Goal: Task Accomplishment & Management: Manage account settings

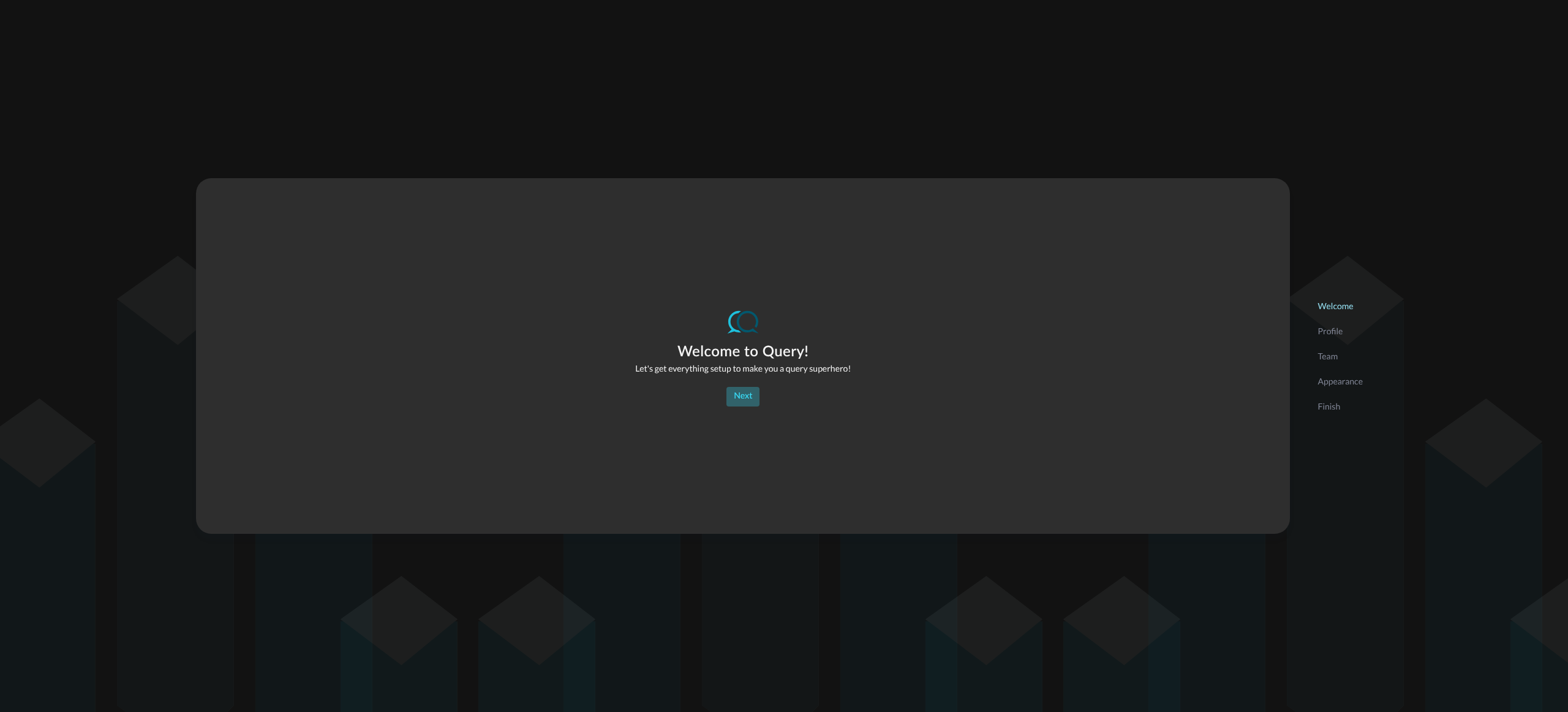
click at [734, 395] on div "Next" at bounding box center [742, 396] width 18 height 15
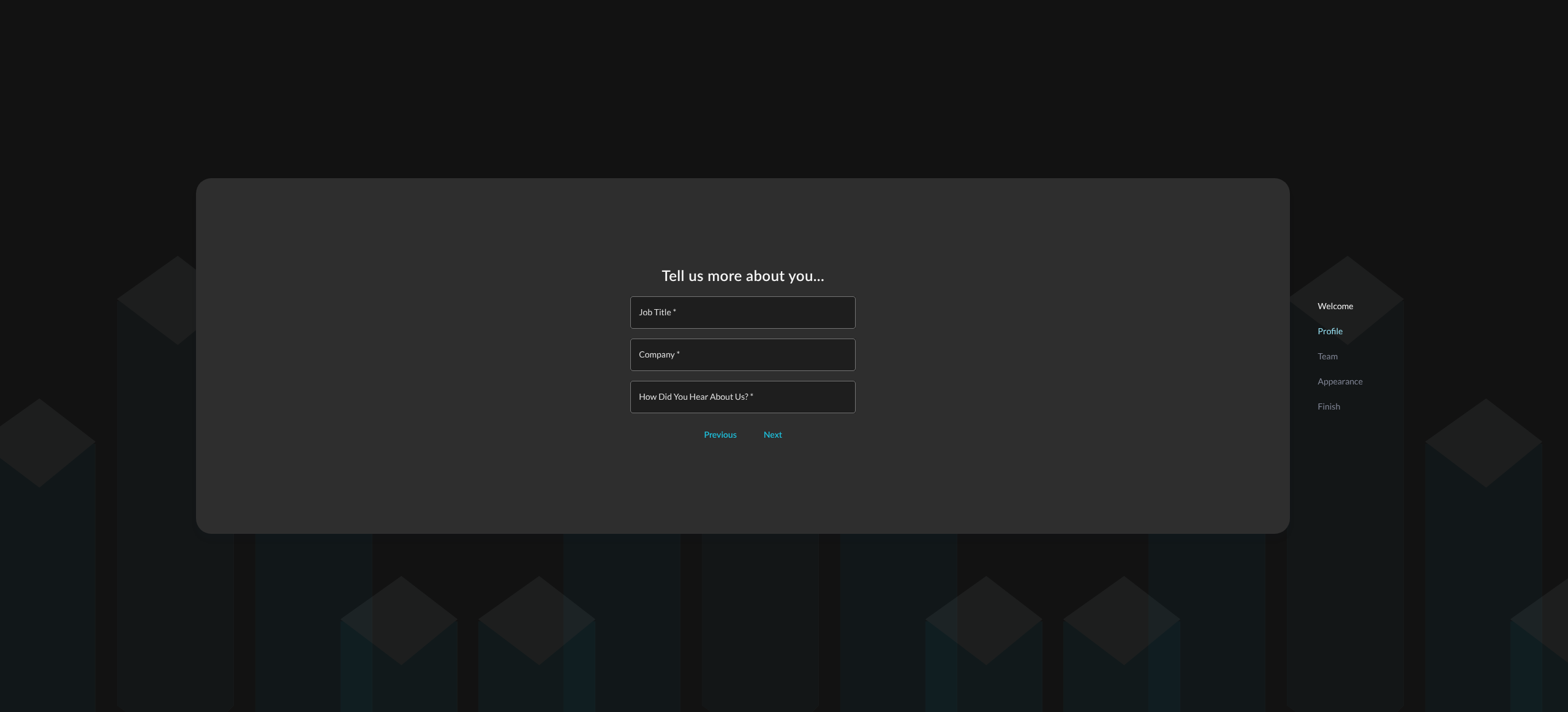
click at [707, 310] on input "Job Title   *" at bounding box center [746, 312] width 218 height 32
type input "SIEM Guy"
type input "Torq"
type input "torq"
click at [772, 434] on div "Next" at bounding box center [773, 436] width 18 height 15
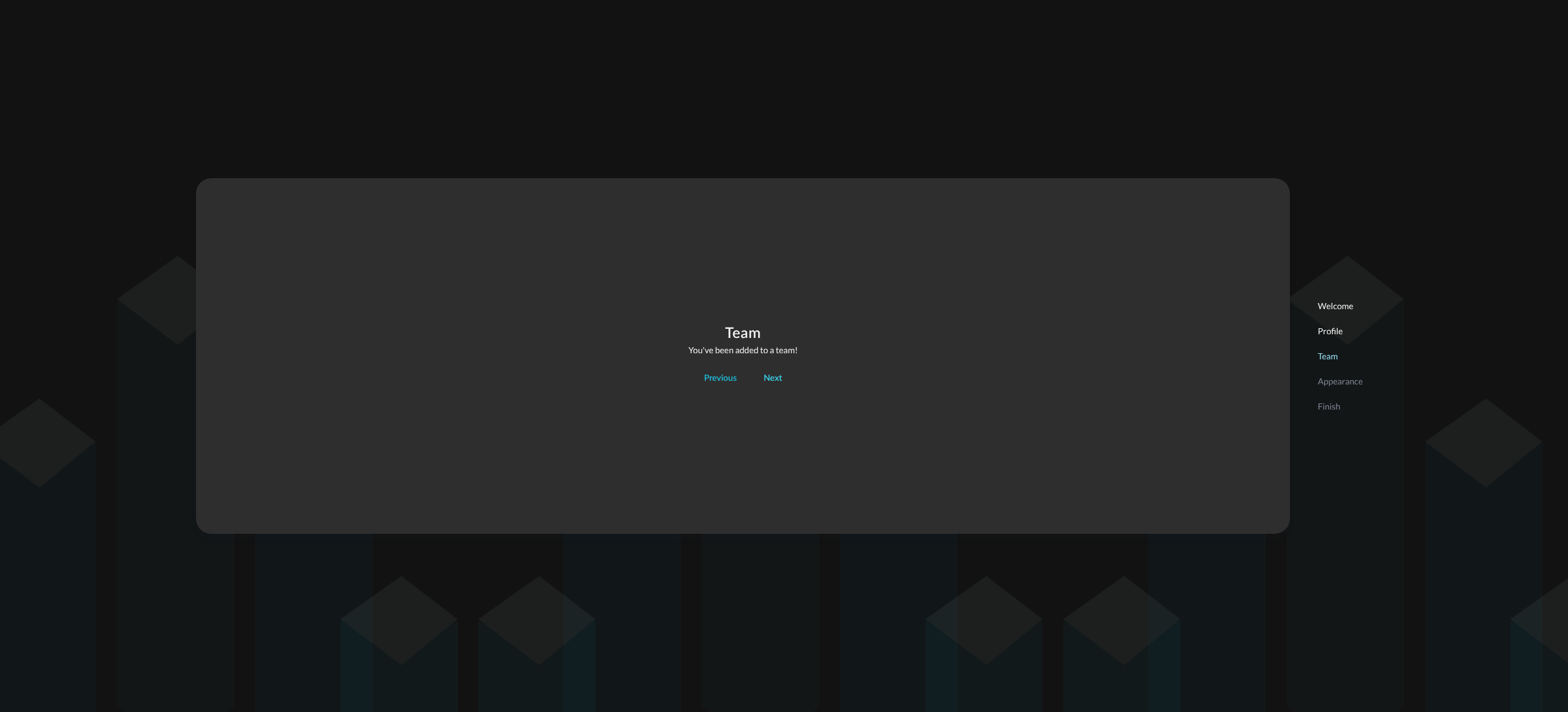
click at [776, 380] on div "Next" at bounding box center [773, 378] width 18 height 15
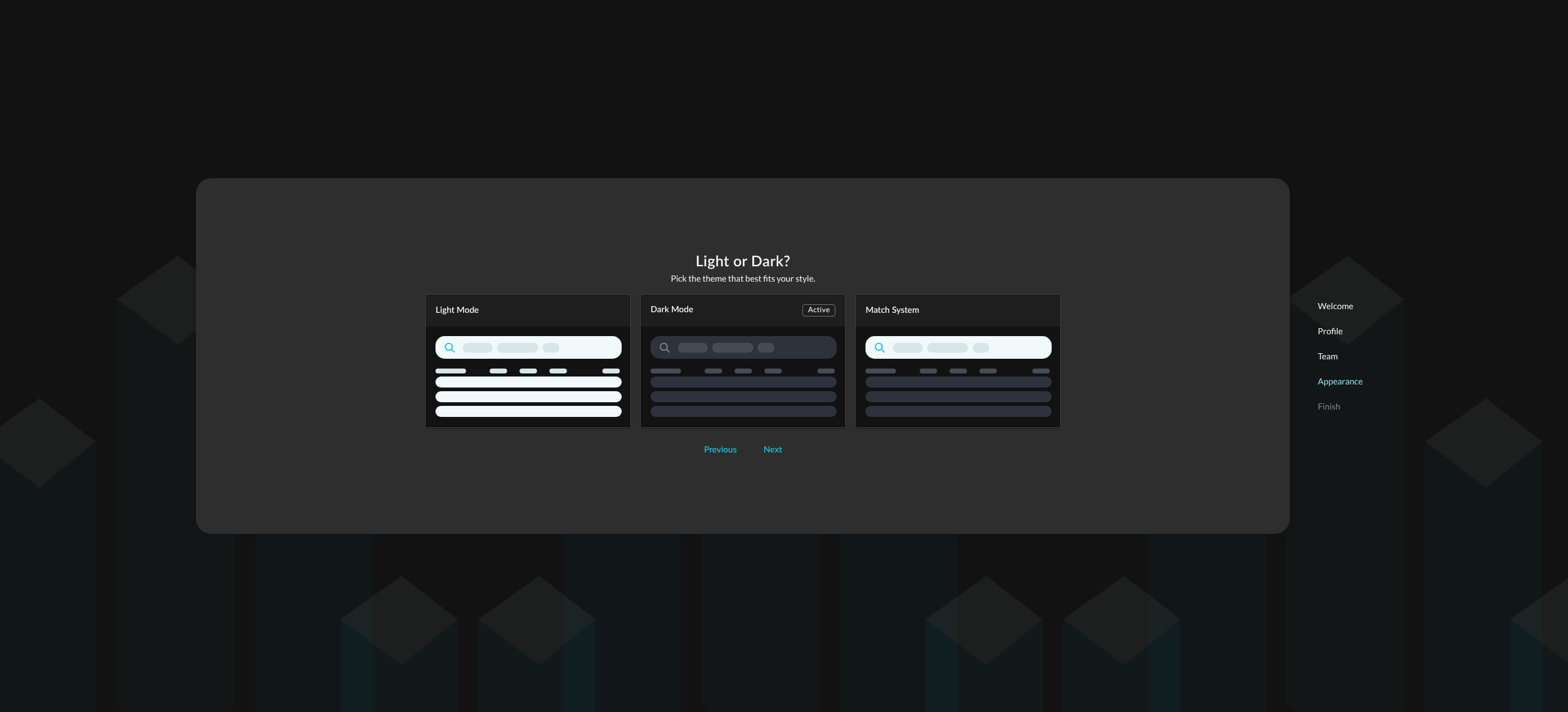
click at [754, 356] on div "Dark Mode Active" at bounding box center [743, 361] width 206 height 134
click at [768, 449] on div "Next" at bounding box center [773, 450] width 18 height 15
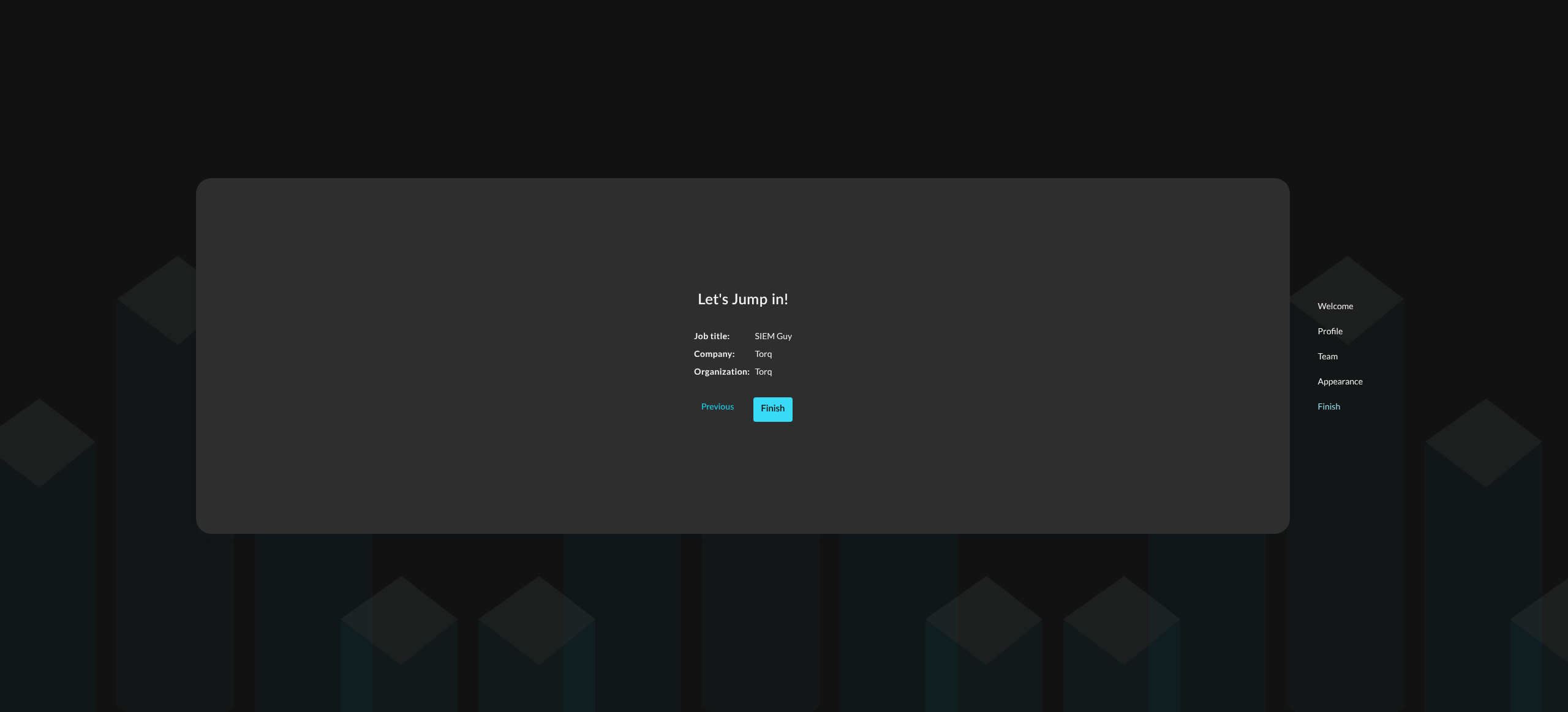
click at [783, 413] on div "Finish" at bounding box center [772, 409] width 24 height 16
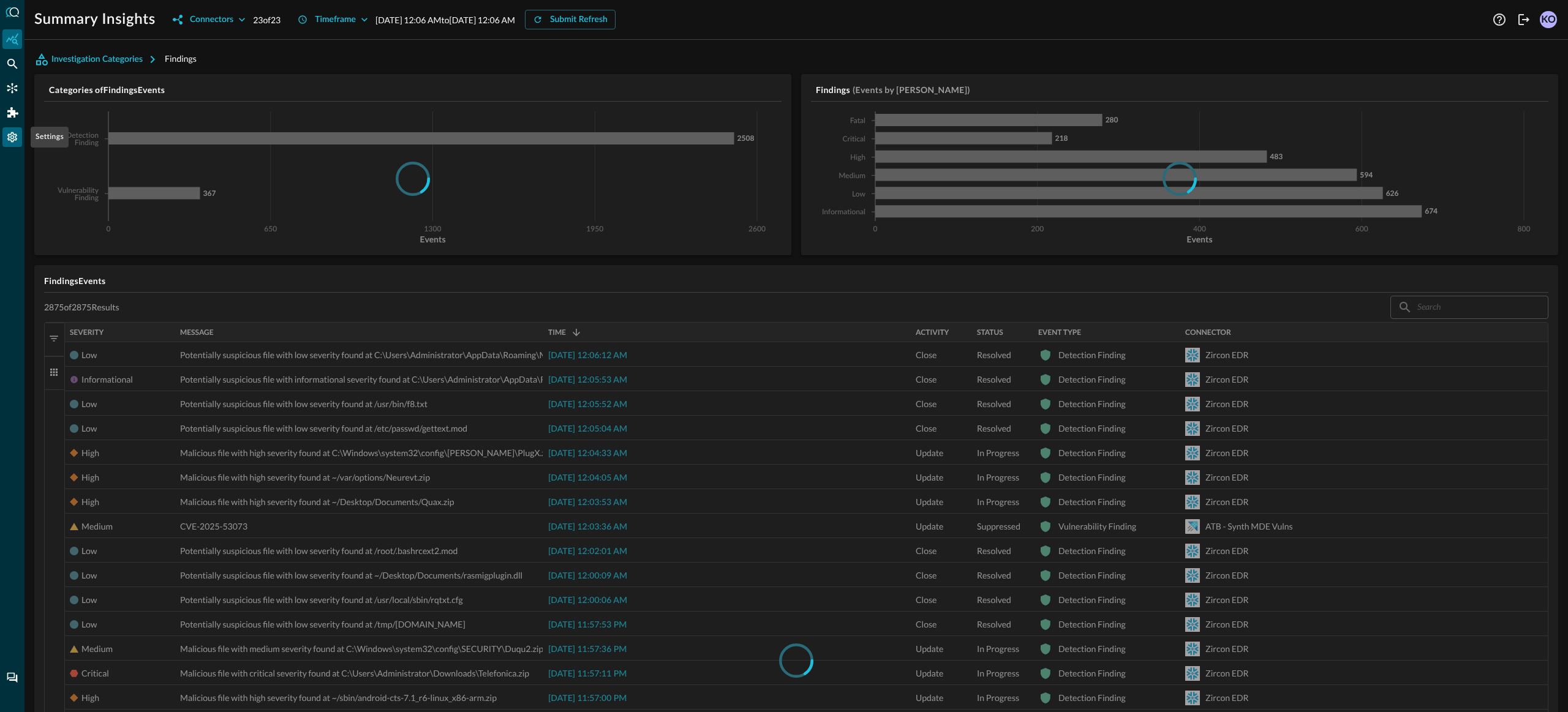
click at [9, 131] on icon "Settings" at bounding box center [11, 137] width 12 height 12
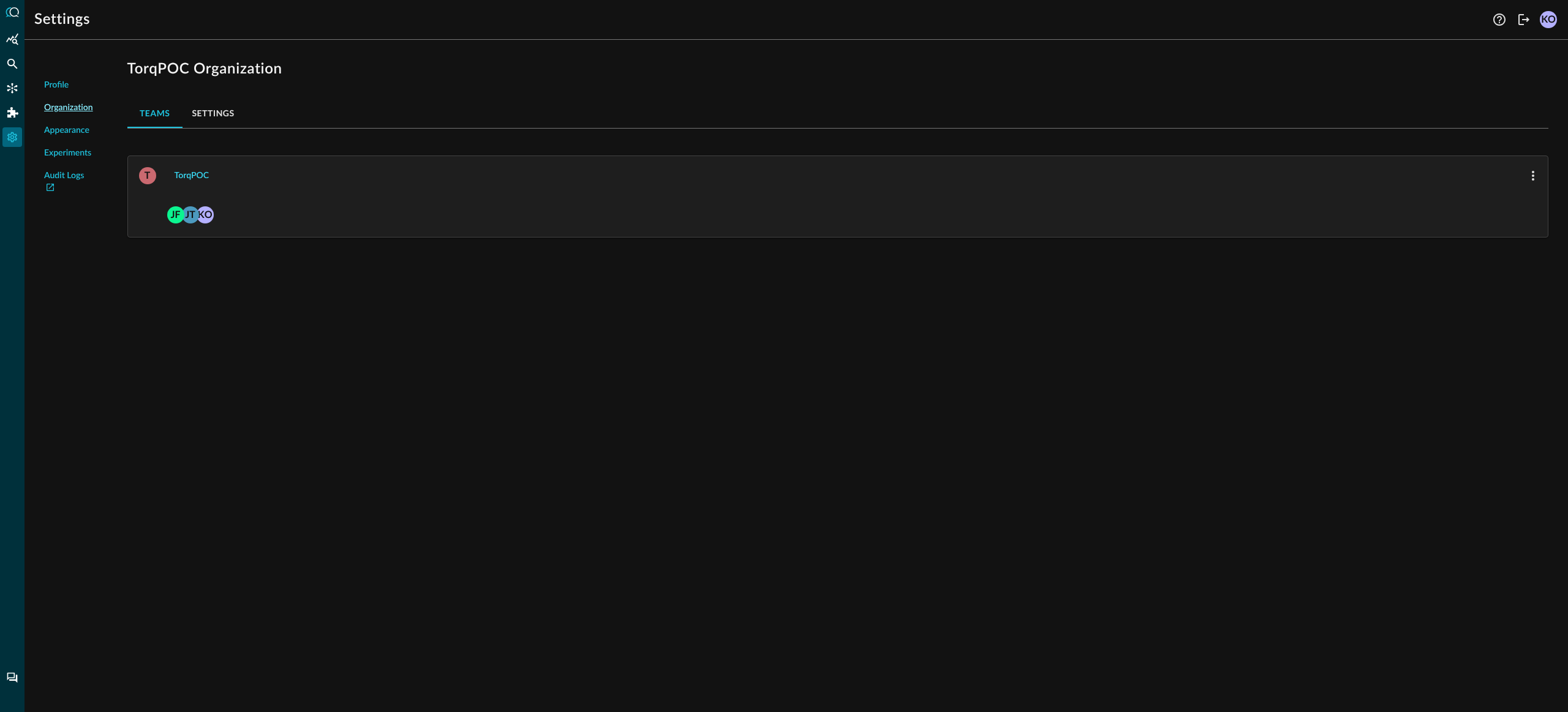
click at [194, 177] on div "TorqPOC" at bounding box center [192, 176] width 34 height 15
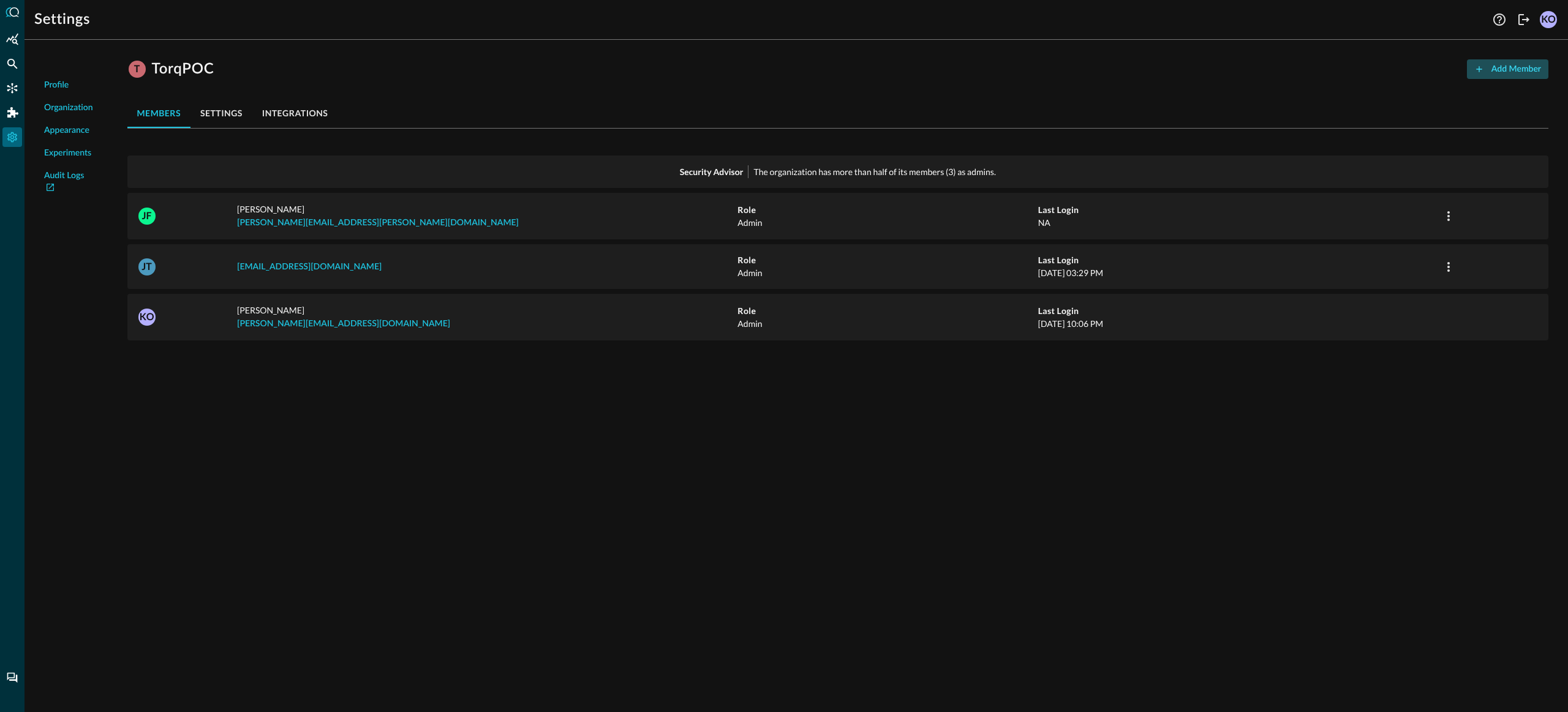
click at [1489, 61] on button "Add Member" at bounding box center [1507, 69] width 81 height 20
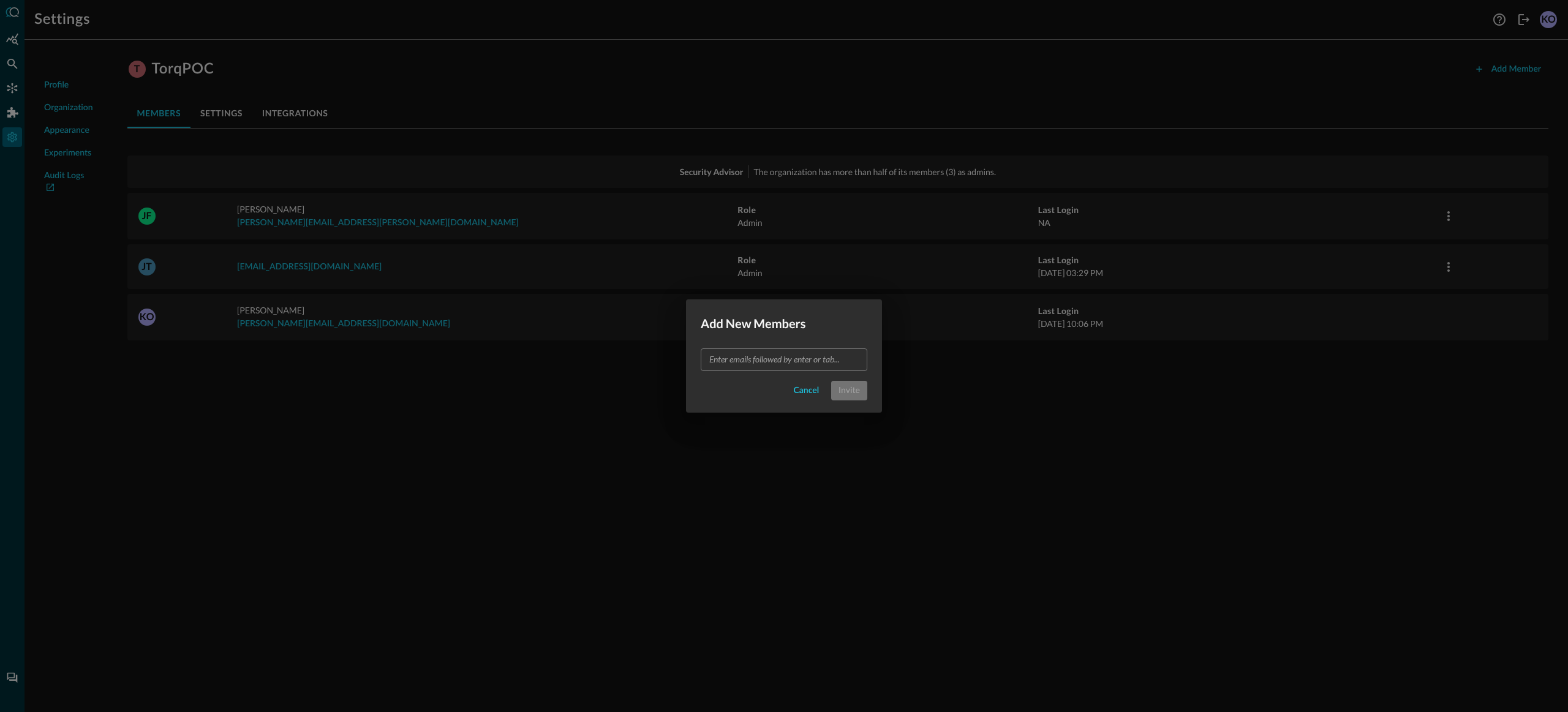
click at [751, 367] on input "text" at bounding box center [783, 359] width 157 height 15
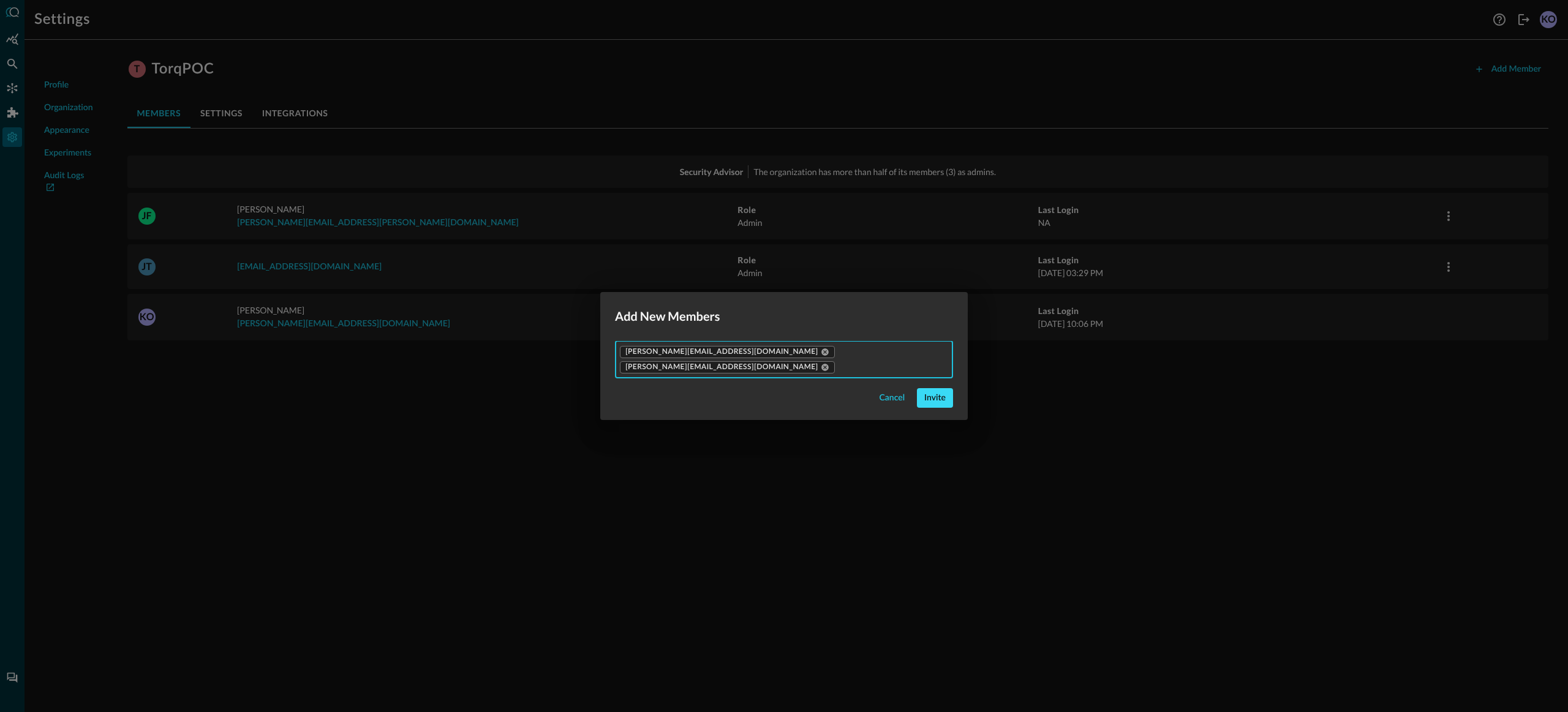
click at [924, 391] on div "Invite" at bounding box center [934, 398] width 22 height 15
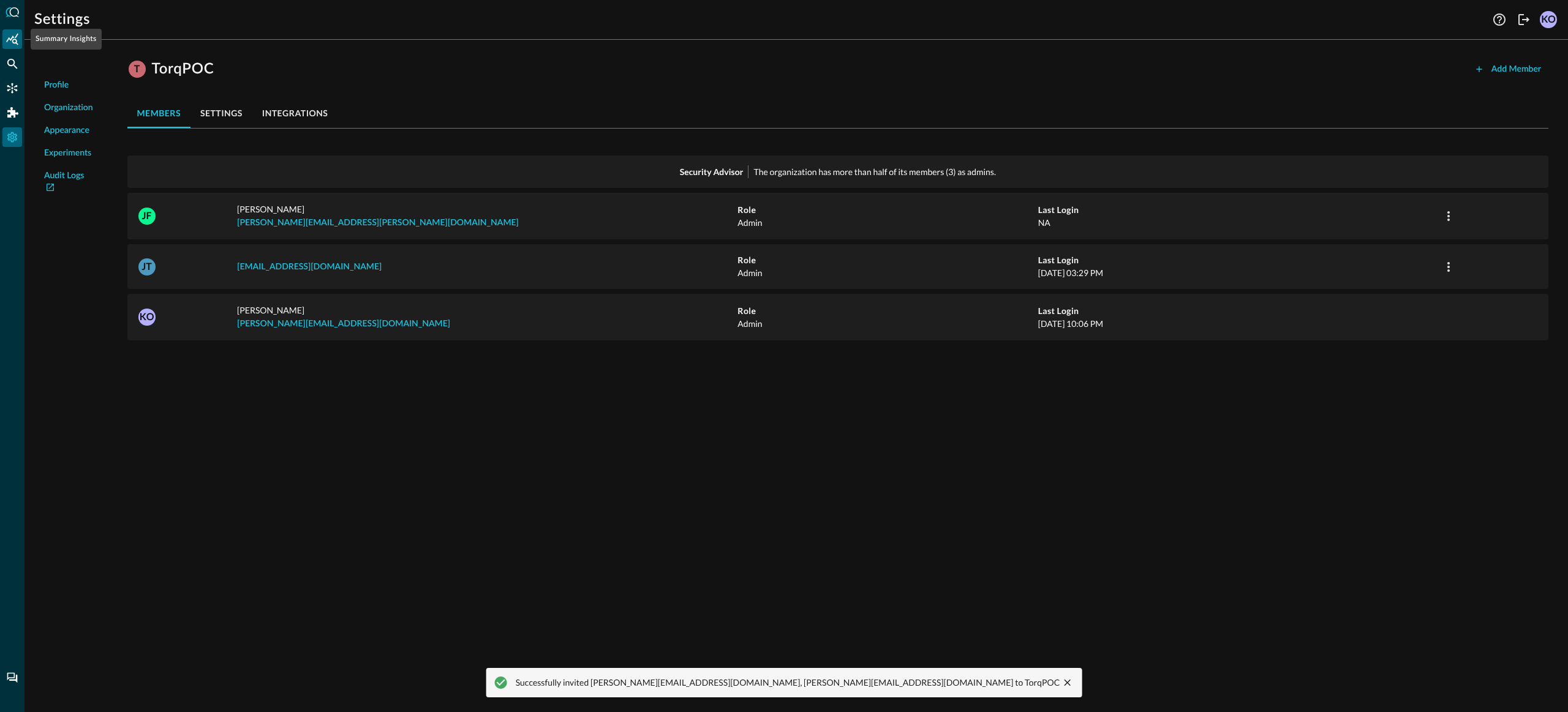
click at [13, 31] on div "Summary Insights" at bounding box center [12, 39] width 20 height 20
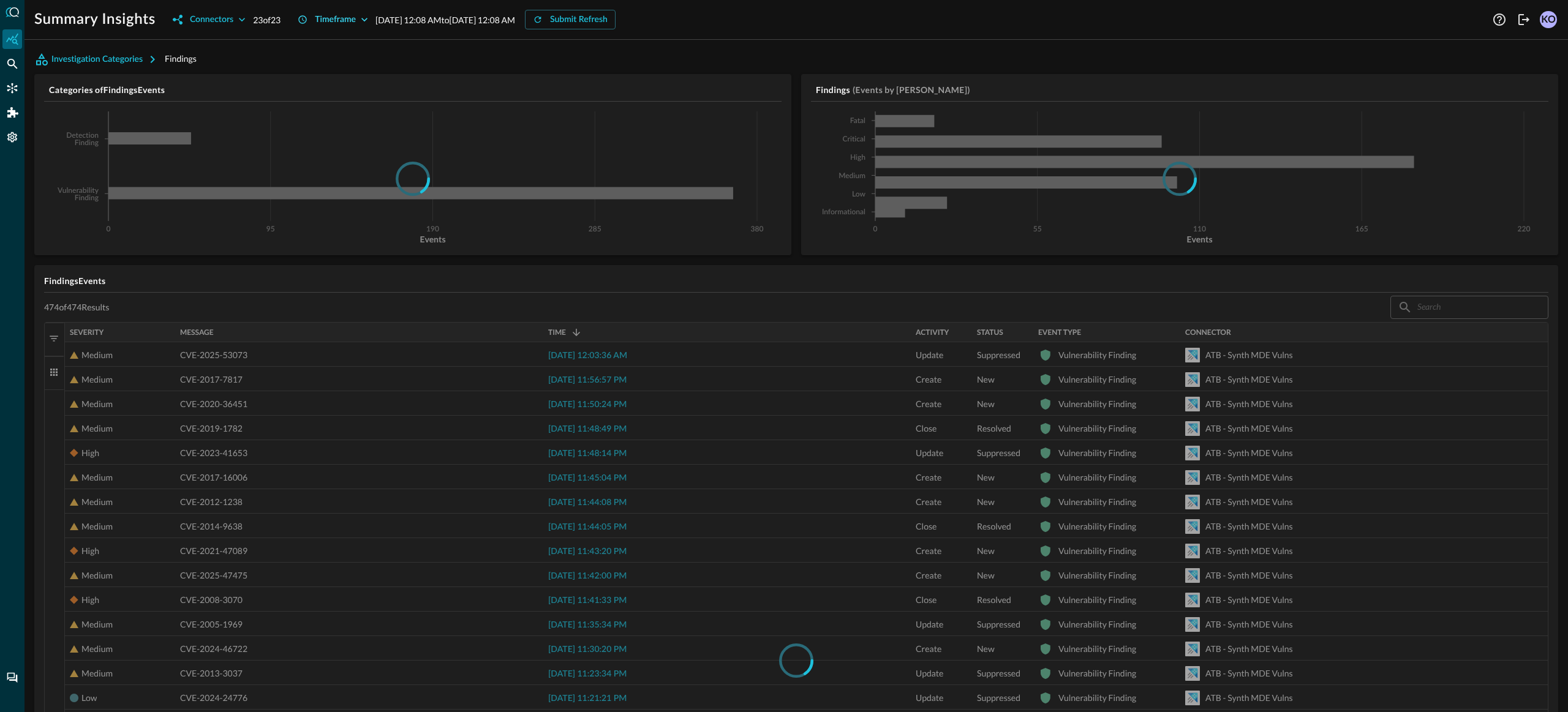
click at [351, 16] on div "Timeframe" at bounding box center [335, 20] width 41 height 15
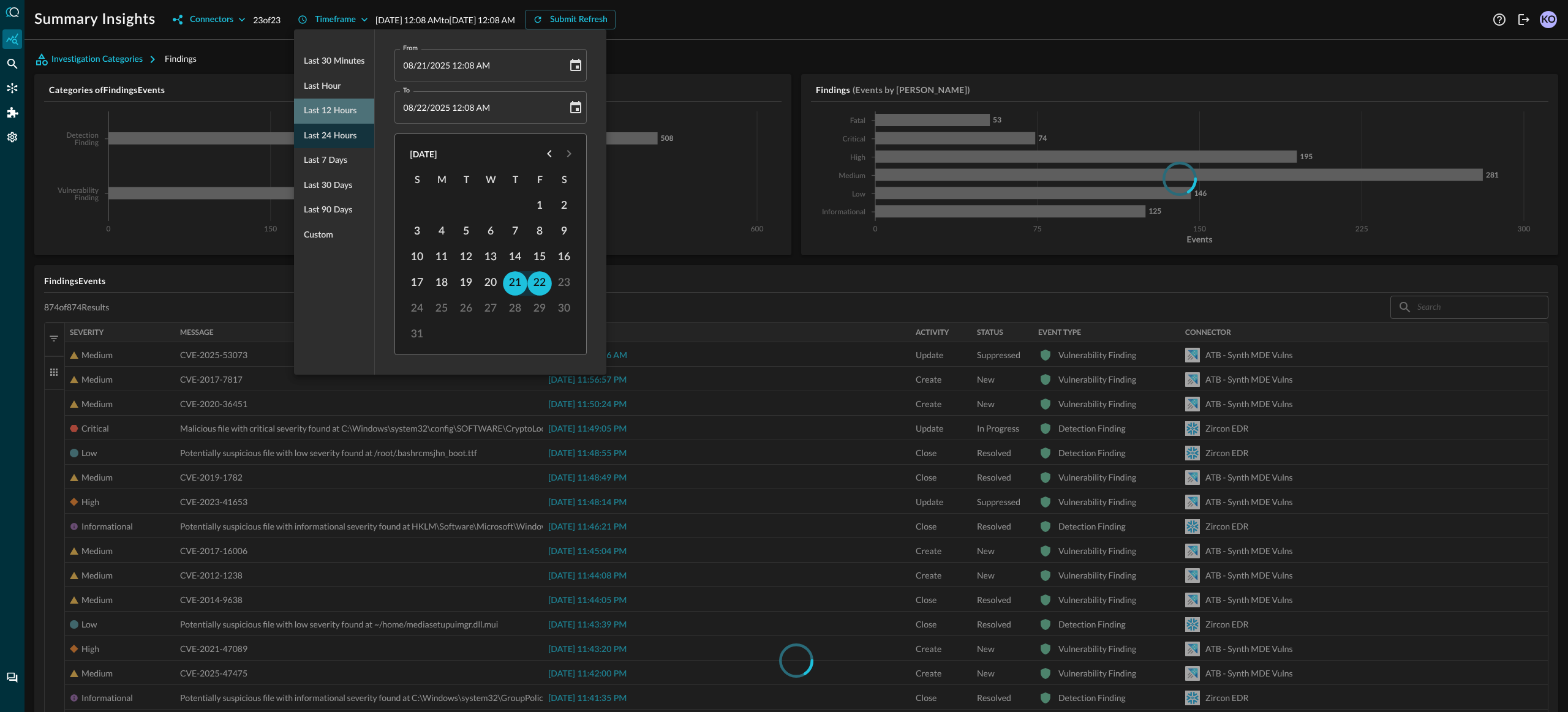
click at [344, 109] on span "Last 12 hours" at bounding box center [330, 111] width 53 height 15
type input "[DATE] 12:08 PM"
click at [636, 22] on div at bounding box center [784, 356] width 1568 height 712
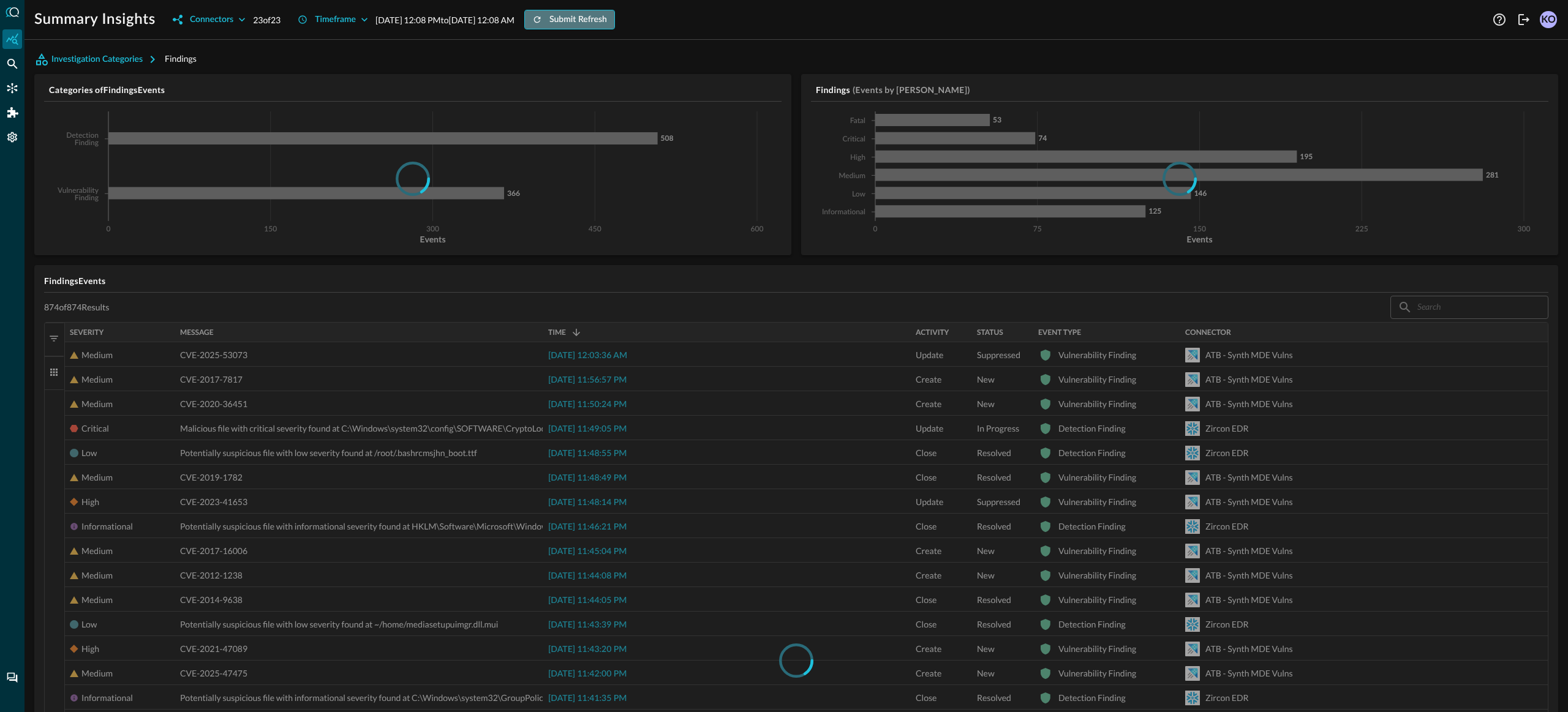
click at [607, 20] on div "Submit Refresh" at bounding box center [578, 20] width 58 height 15
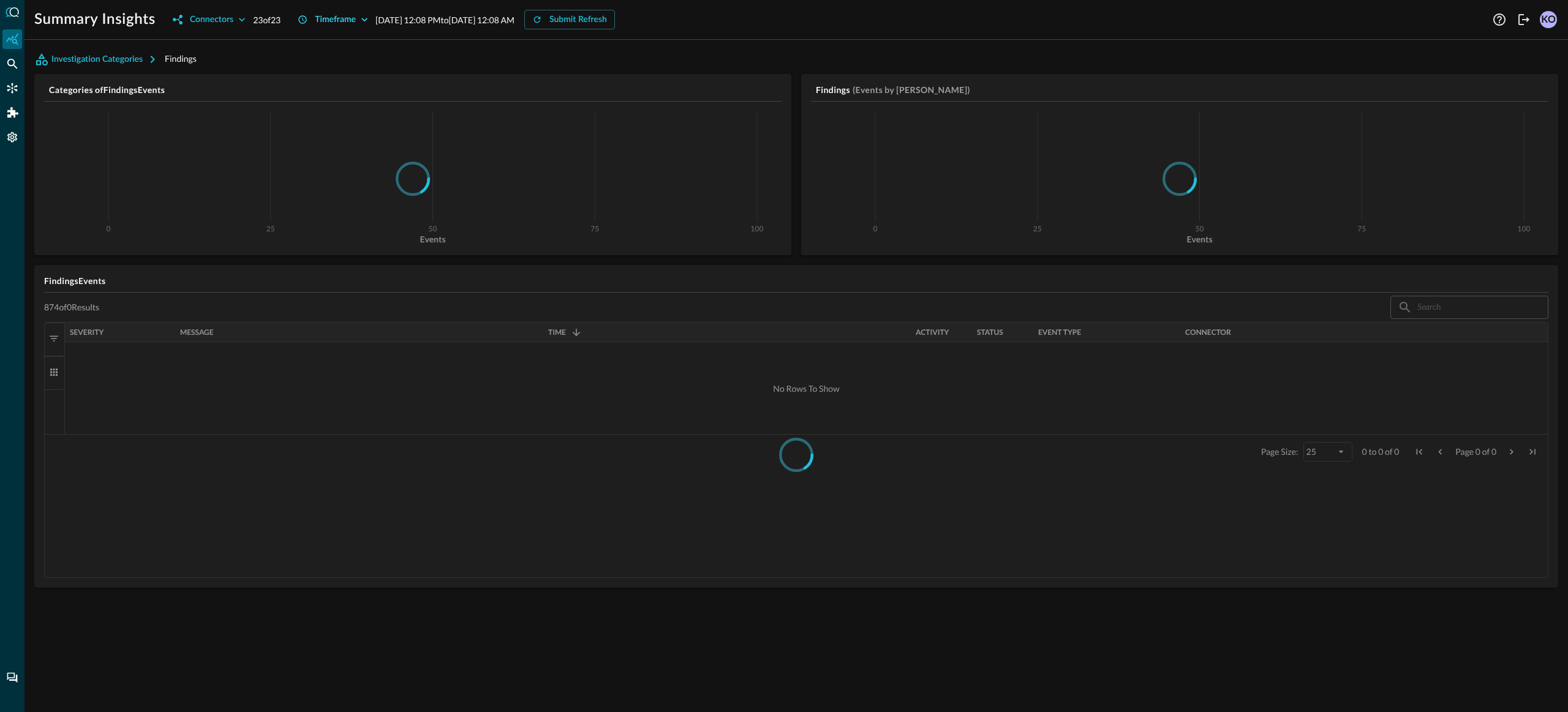
click at [350, 18] on div "Timeframe" at bounding box center [335, 20] width 41 height 15
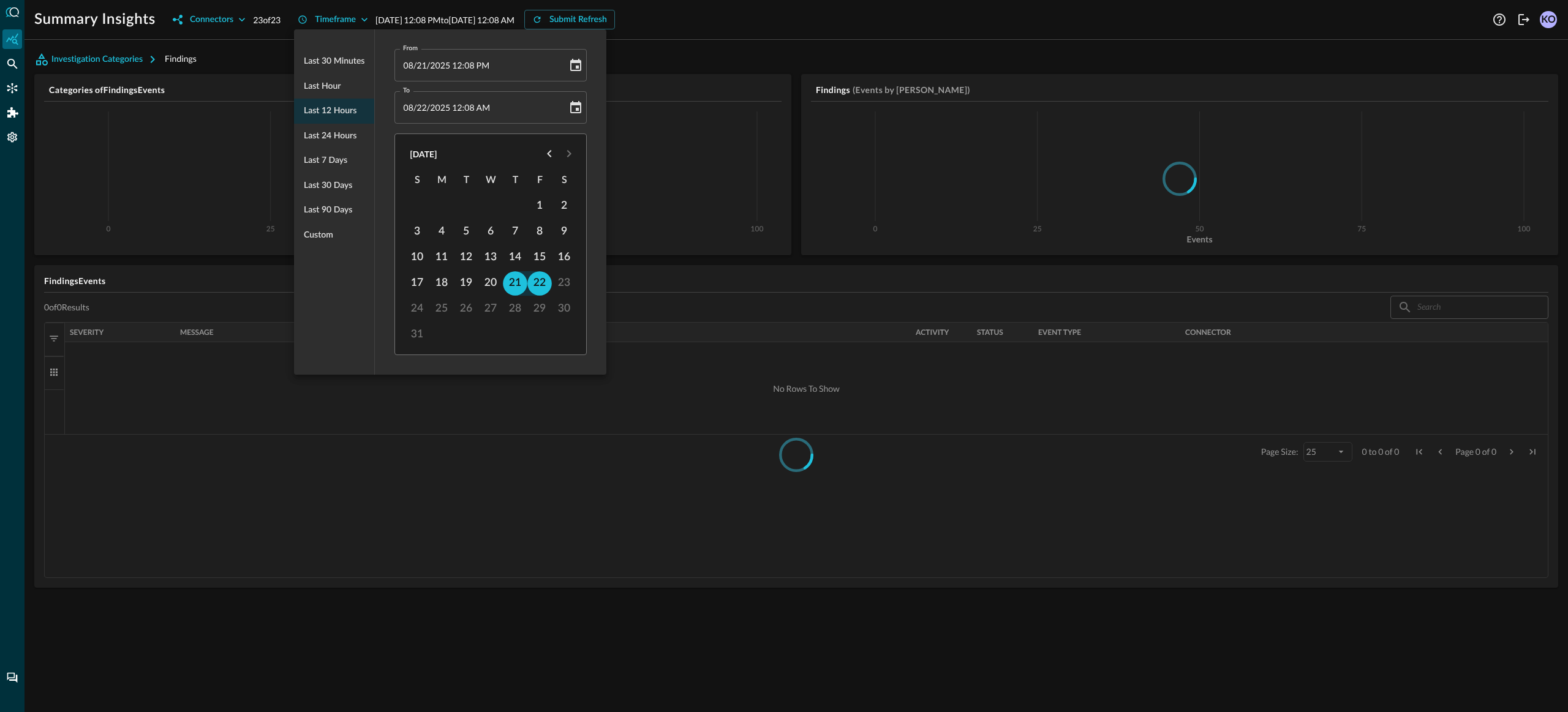
click at [752, 31] on div at bounding box center [784, 356] width 1568 height 712
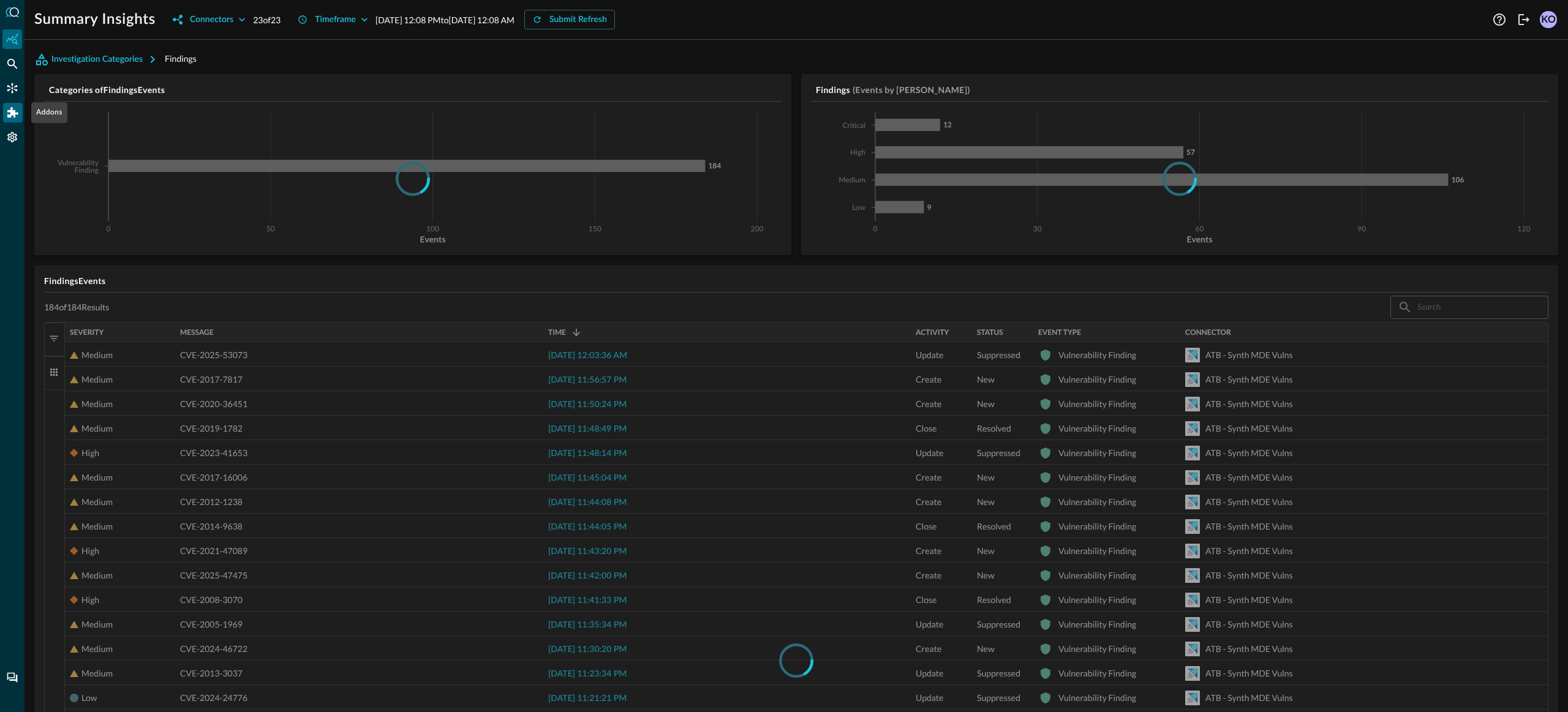
click at [8, 117] on icon "Addons" at bounding box center [13, 112] width 11 height 10
click at [6, 258] on div at bounding box center [784, 356] width 1568 height 712
click at [10, 86] on icon "Connectors" at bounding box center [11, 88] width 12 height 12
